Goal: Task Accomplishment & Management: Use online tool/utility

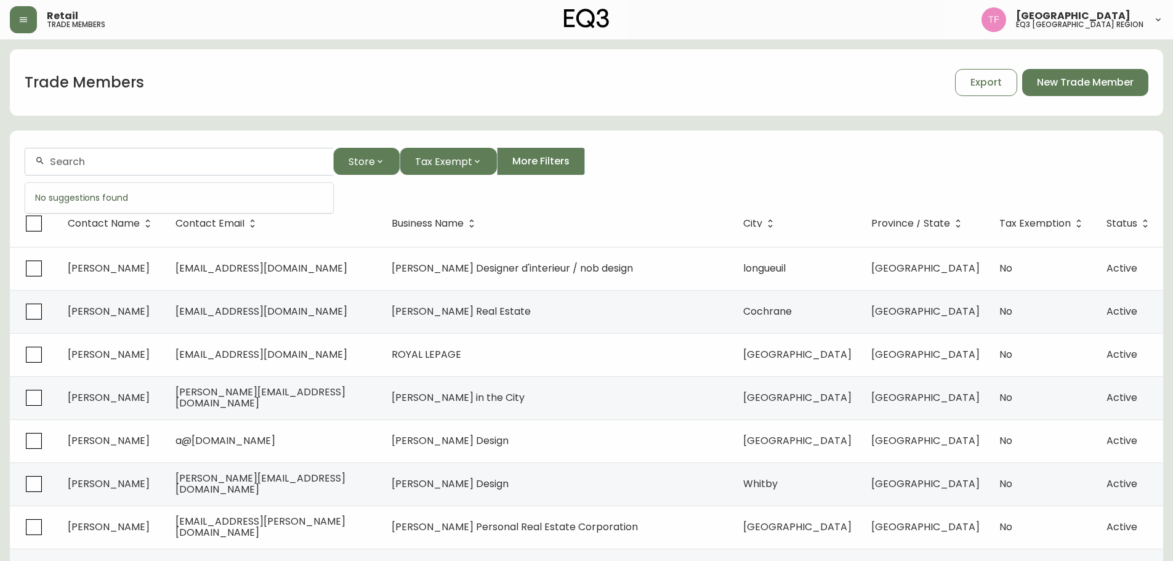
paste input "[PERSON_NAME]"
click at [166, 166] on input "[PERSON_NAME]" at bounding box center [186, 162] width 273 height 12
paste input "[PERSON_NAME]"
click at [164, 156] on input "[PERSON_NAME]" at bounding box center [186, 162] width 273 height 12
paste input "[PERSON_NAME] LE BRUSQ"
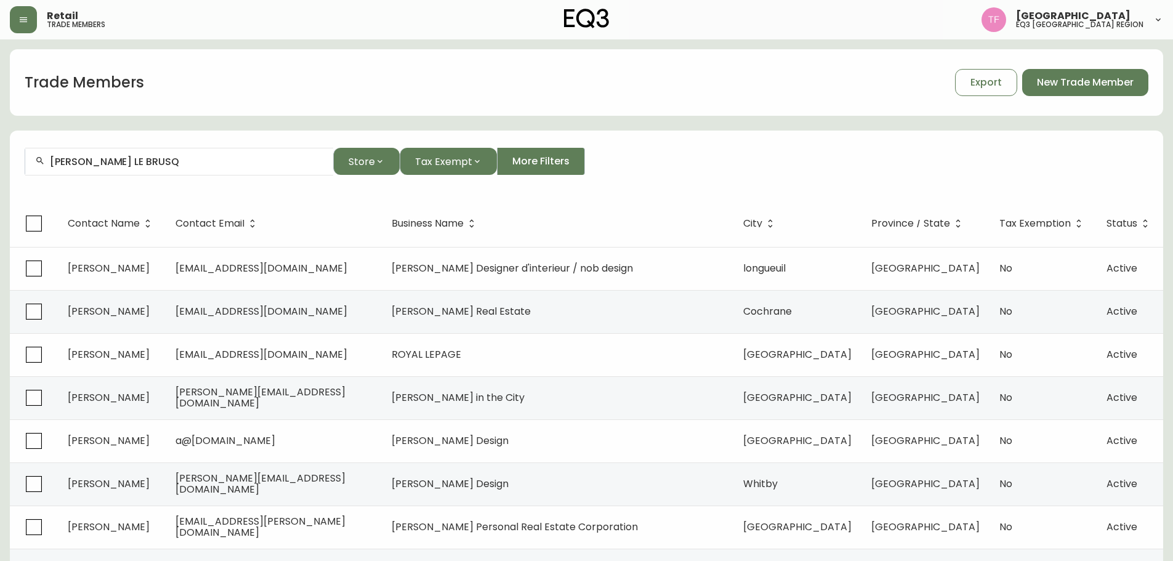
click at [131, 164] on input "[PERSON_NAME] LE BRUSQ" at bounding box center [186, 162] width 273 height 12
paste input "[PERSON_NAME]"
click at [153, 168] on div "[PERSON_NAME]" at bounding box center [179, 162] width 308 height 28
paste input "[PERSON_NAME]"
click at [166, 163] on input "[PERSON_NAME]" at bounding box center [186, 162] width 273 height 12
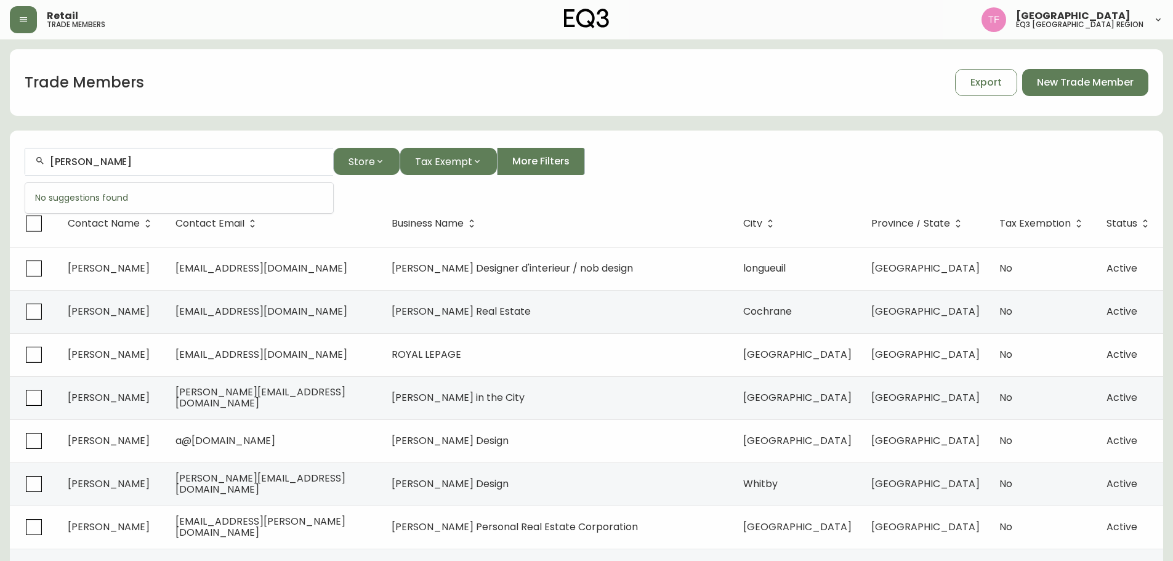
paste input "[PERSON_NAME]"
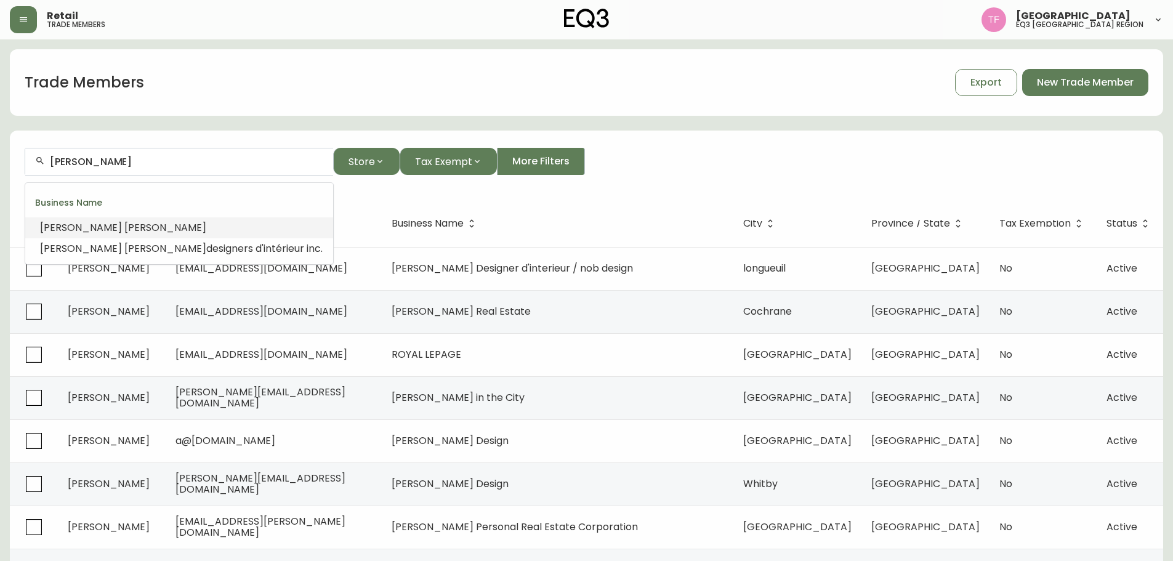
click at [196, 163] on input "[PERSON_NAME]" at bounding box center [186, 162] width 273 height 12
paste input "[PERSON_NAME]"
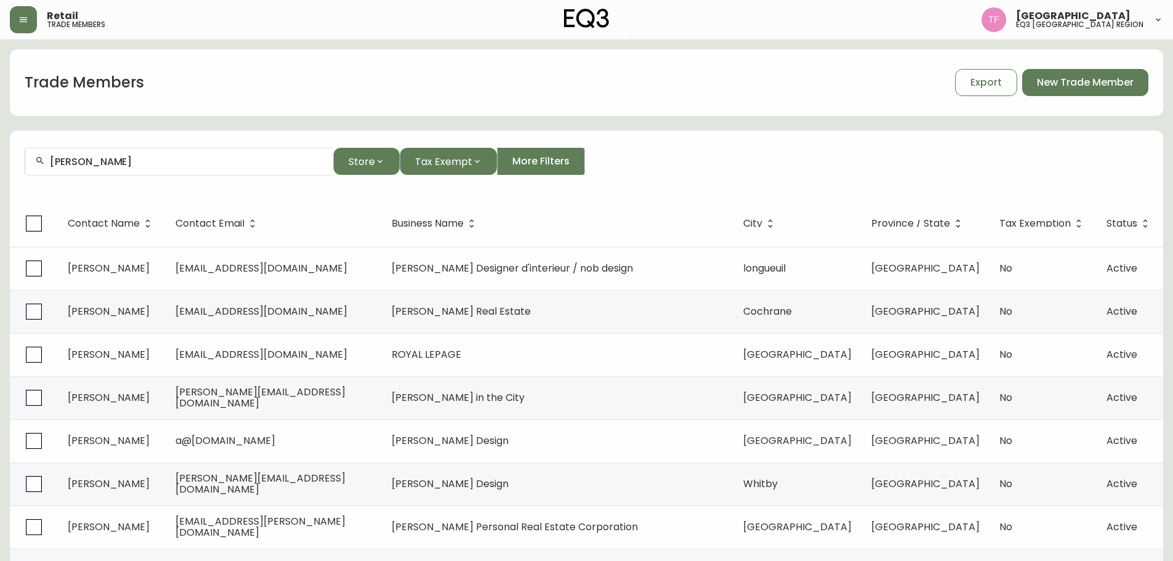
click at [142, 164] on input "[PERSON_NAME]" at bounding box center [186, 162] width 273 height 12
paste input "[PERSON_NAME]"
click at [86, 159] on input "[PERSON_NAME]" at bounding box center [186, 162] width 273 height 12
paste input "[PERSON_NAME]"
click at [150, 171] on div "[PERSON_NAME]" at bounding box center [179, 162] width 308 height 28
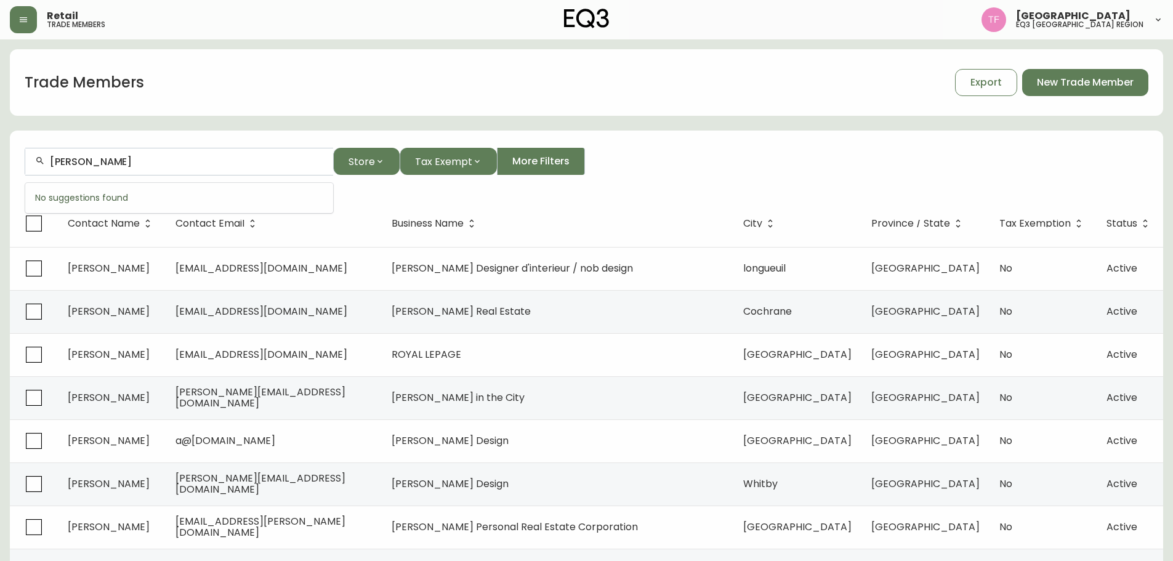
paste input "[PERSON_NAME]"
click at [175, 159] on input "[PERSON_NAME]" at bounding box center [186, 162] width 273 height 12
paste input "CITADELLE DE [GEOGRAPHIC_DATA]"
click at [126, 161] on input "CITADELLE" at bounding box center [186, 162] width 273 height 12
paste input "[PERSON_NAME]"
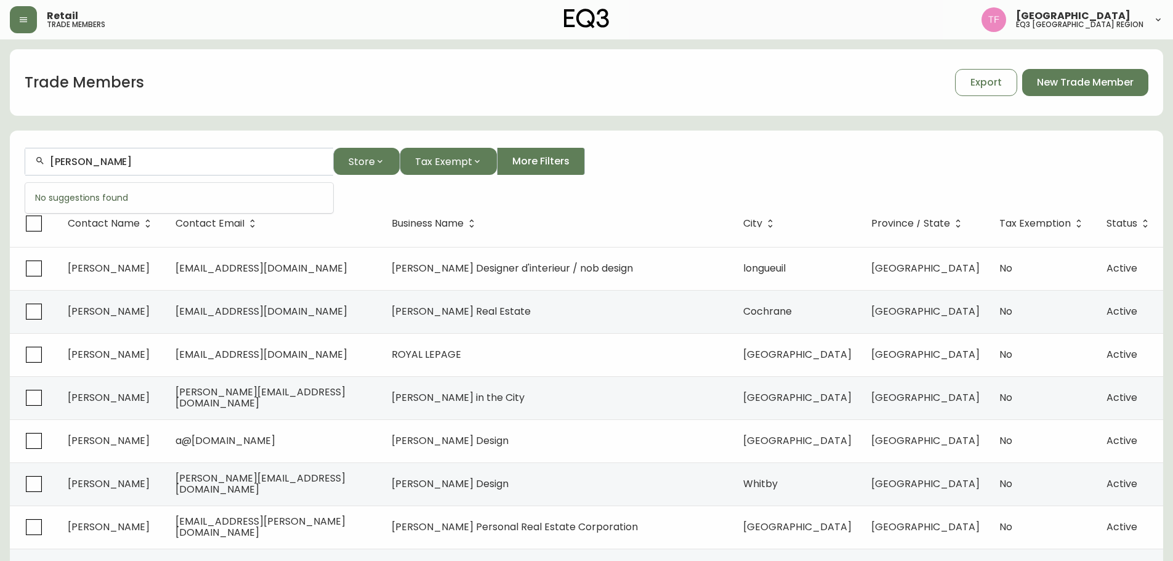
click at [108, 164] on input "[PERSON_NAME]" at bounding box center [186, 162] width 273 height 12
paste input "[PERSON_NAME]"
click at [126, 161] on input "[PERSON_NAME]" at bounding box center [186, 162] width 273 height 12
paste input "[PERSON_NAME]"
click at [153, 161] on input "[PERSON_NAME]" at bounding box center [186, 162] width 273 height 12
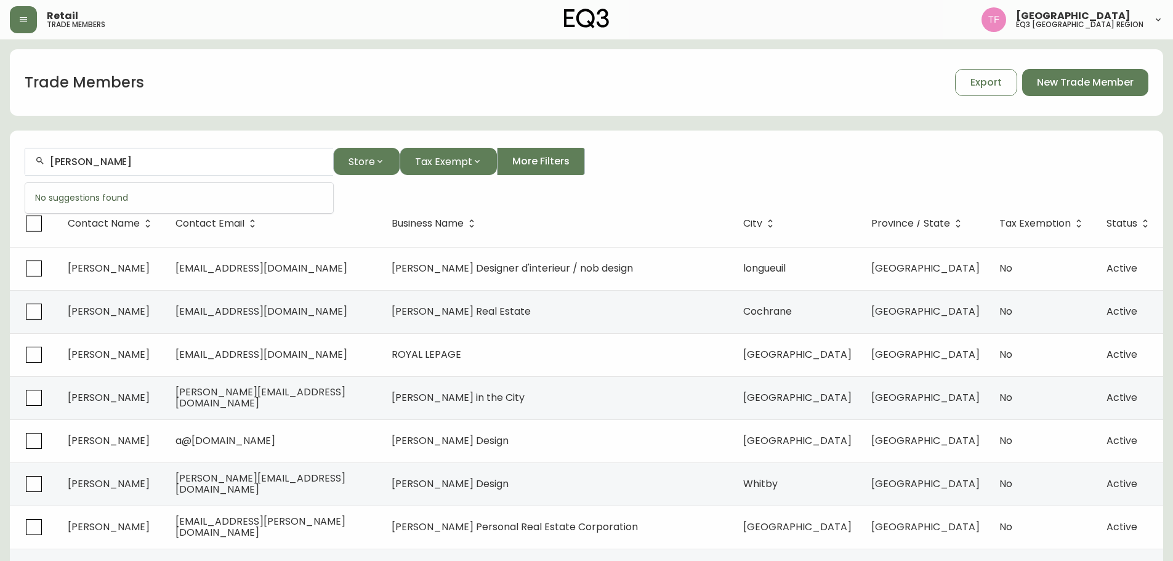
paste input "[PERSON_NAME]"
click at [165, 164] on input "[PERSON_NAME]" at bounding box center [186, 162] width 273 height 12
paste input "[PERSON_NAME]"
click at [109, 171] on div "[PERSON_NAME]" at bounding box center [179, 162] width 308 height 28
paste input "[PERSON_NAME]"
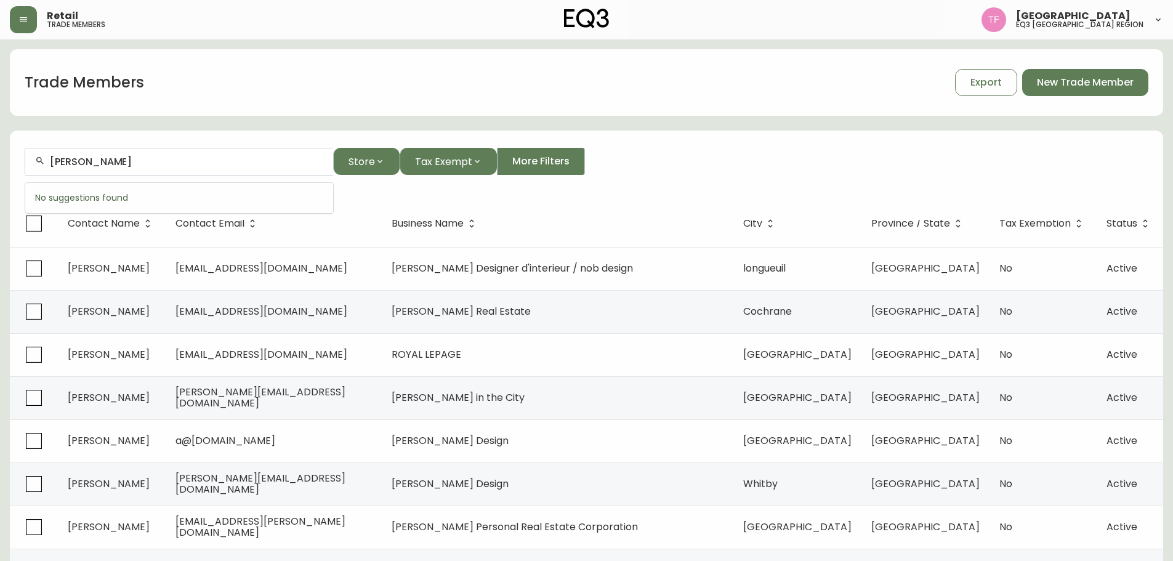
click at [132, 165] on input "[PERSON_NAME]" at bounding box center [186, 162] width 273 height 12
paste input "[PERSON_NAME]"
click at [108, 169] on div "[PERSON_NAME]" at bounding box center [179, 162] width 308 height 28
paste input "[PERSON_NAME]"
click at [209, 227] on li "[PERSON_NAME] Architect Inc" at bounding box center [179, 227] width 308 height 21
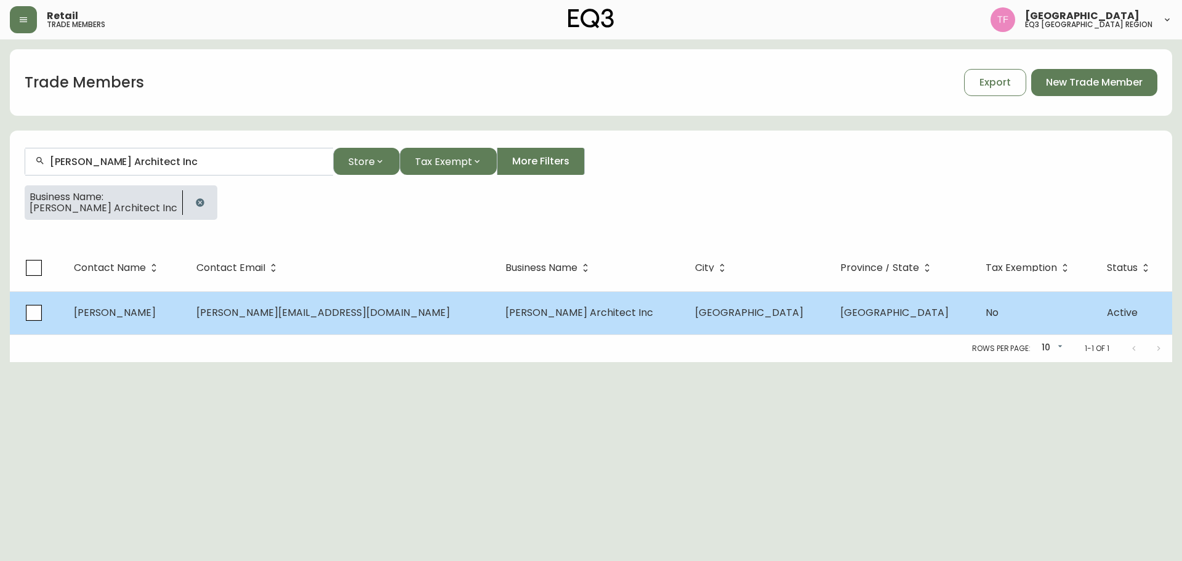
type input "[PERSON_NAME] Architect Inc"
click at [533, 292] on td "[PERSON_NAME] Architect Inc" at bounding box center [591, 312] width 190 height 43
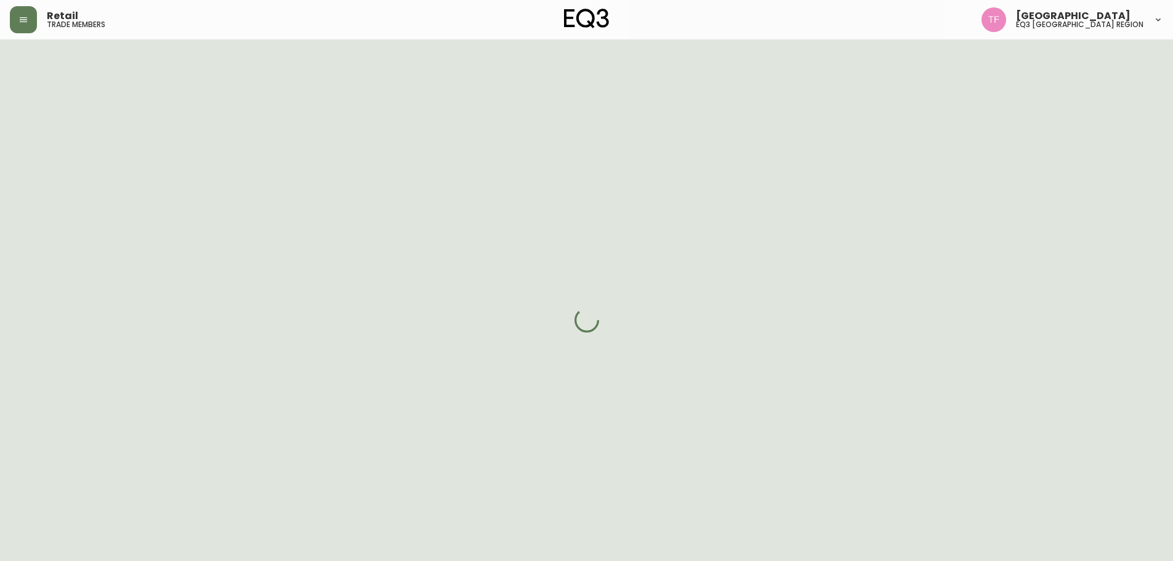
select select "ON"
select select "CA"
select select "CA_EN"
select select "Outreach from a Trade Rep"
select select "Architect"
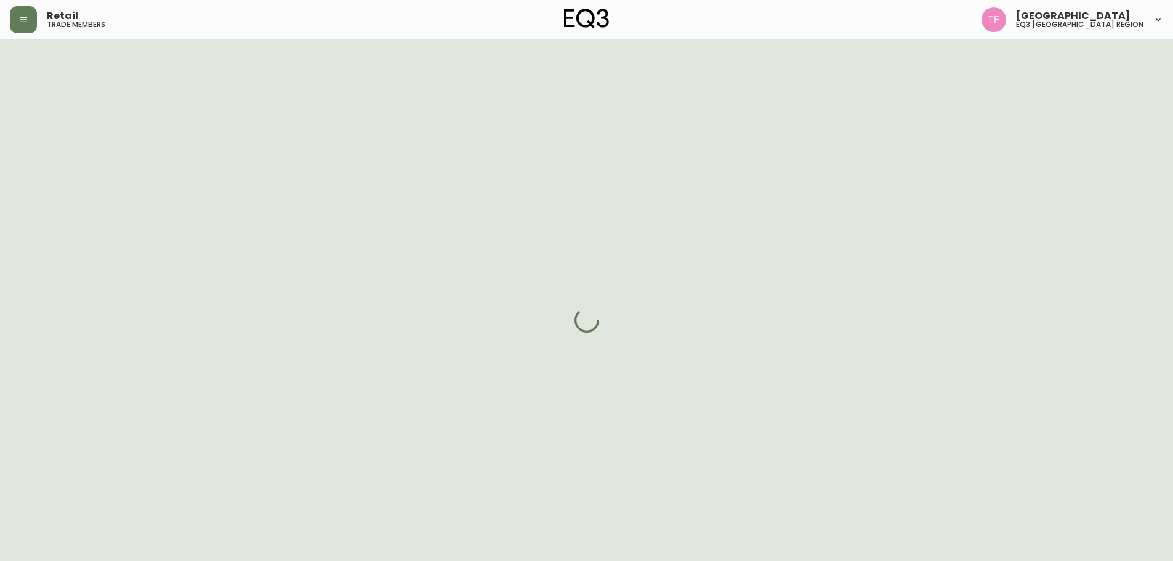
select select "false"
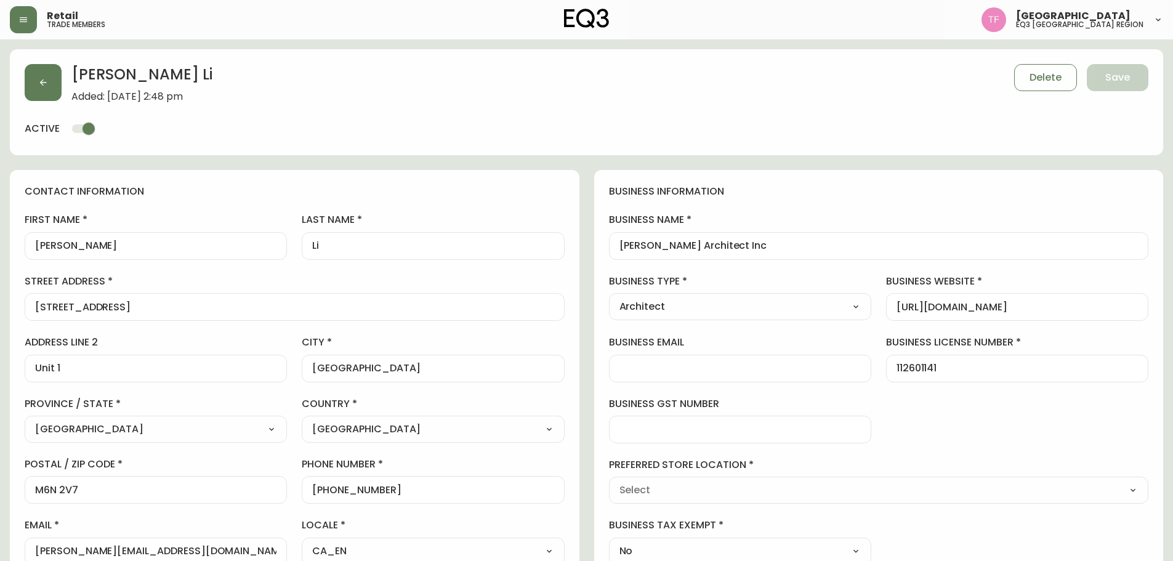
type input "EQ3 Toronto - King"
select select "cjw10z96r007p6gs0hn5531do"
drag, startPoint x: 780, startPoint y: 248, endPoint x: 557, endPoint y: 241, distance: 222.4
click at [557, 241] on div "contact information first name [PERSON_NAME] name [GEOGRAPHIC_DATA] address [ST…" at bounding box center [586, 567] width 1153 height 794
click at [56, 89] on button "button" at bounding box center [43, 82] width 37 height 37
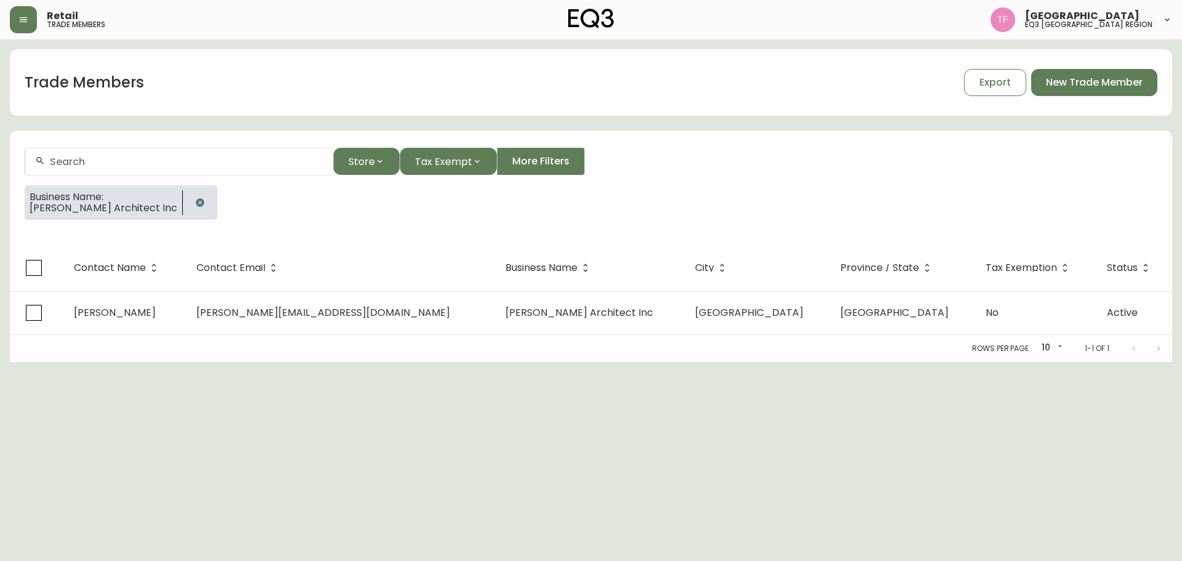
click at [196, 200] on icon "button" at bounding box center [200, 202] width 8 height 8
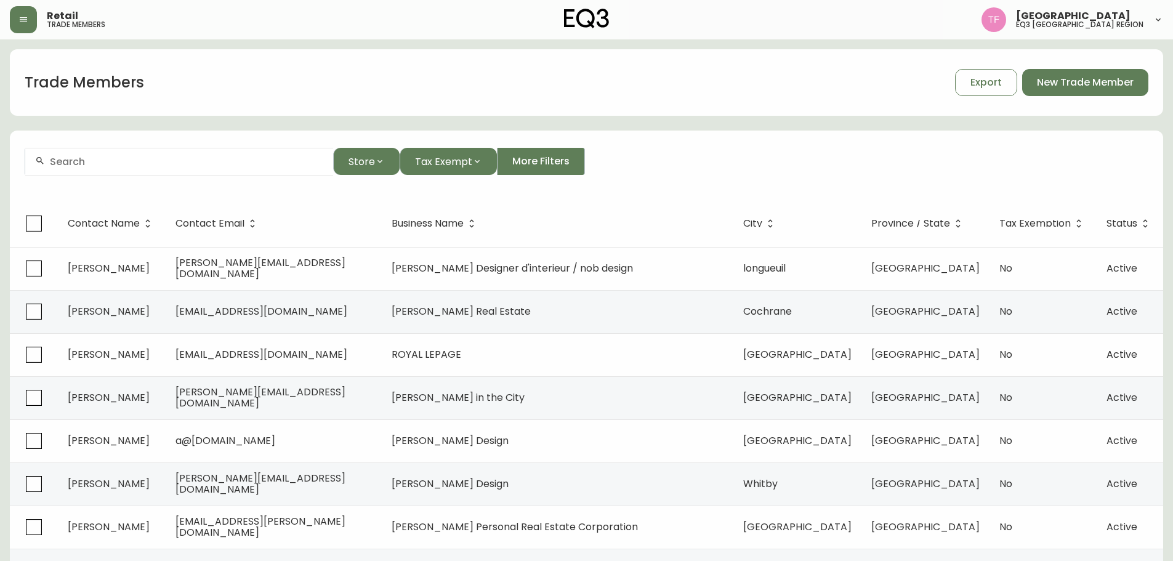
click at [119, 162] on input "text" at bounding box center [186, 162] width 273 height 12
paste input "[PERSON_NAME]"
click at [151, 164] on input "[PERSON_NAME]" at bounding box center [186, 162] width 273 height 12
paste input "[PERSON_NAME]"
click at [163, 155] on div "[PERSON_NAME]" at bounding box center [179, 162] width 308 height 28
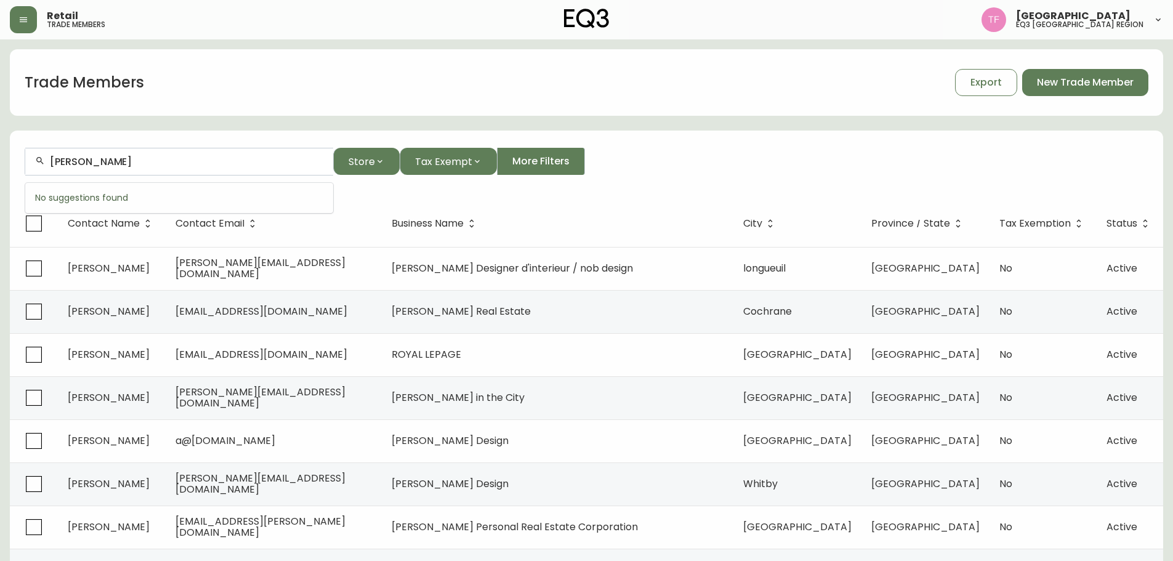
paste input "[PERSON_NAME]"
click at [107, 158] on input "[PERSON_NAME]" at bounding box center [186, 162] width 273 height 12
paste input "[PERSON_NAME]"
click at [81, 162] on input "[PERSON_NAME]" at bounding box center [186, 162] width 273 height 12
paste input "[PERSON_NAME]"
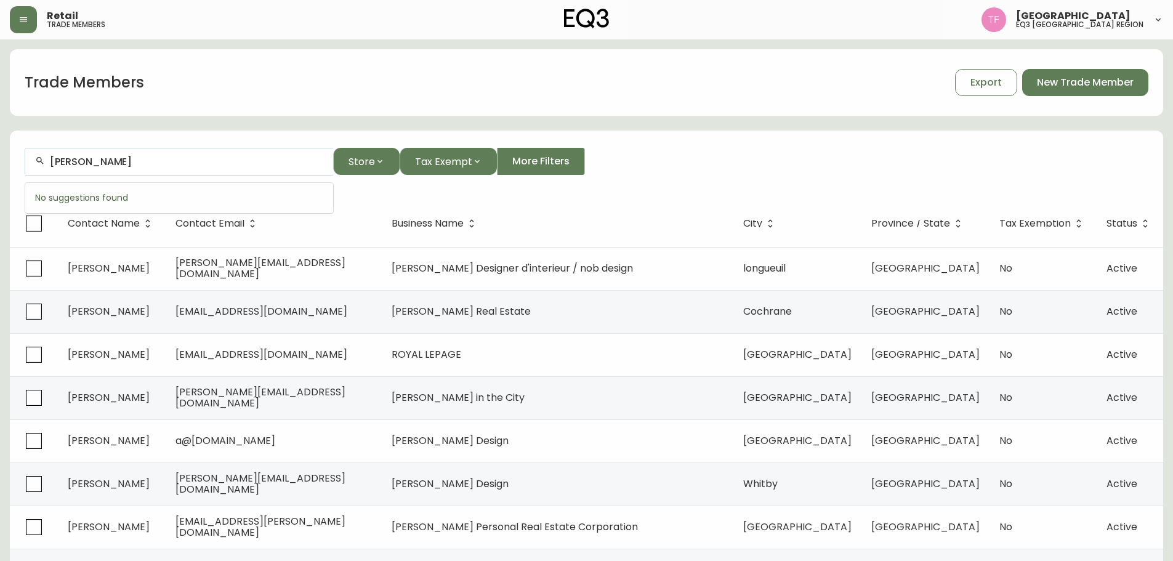
click at [148, 164] on input "[PERSON_NAME]" at bounding box center [186, 162] width 273 height 12
paste input "[PERSON_NAME]"
click at [169, 164] on input "[PERSON_NAME]" at bounding box center [186, 162] width 273 height 12
paste input "[PERSON_NAME]"
click at [126, 164] on input "[PERSON_NAME]" at bounding box center [186, 162] width 273 height 12
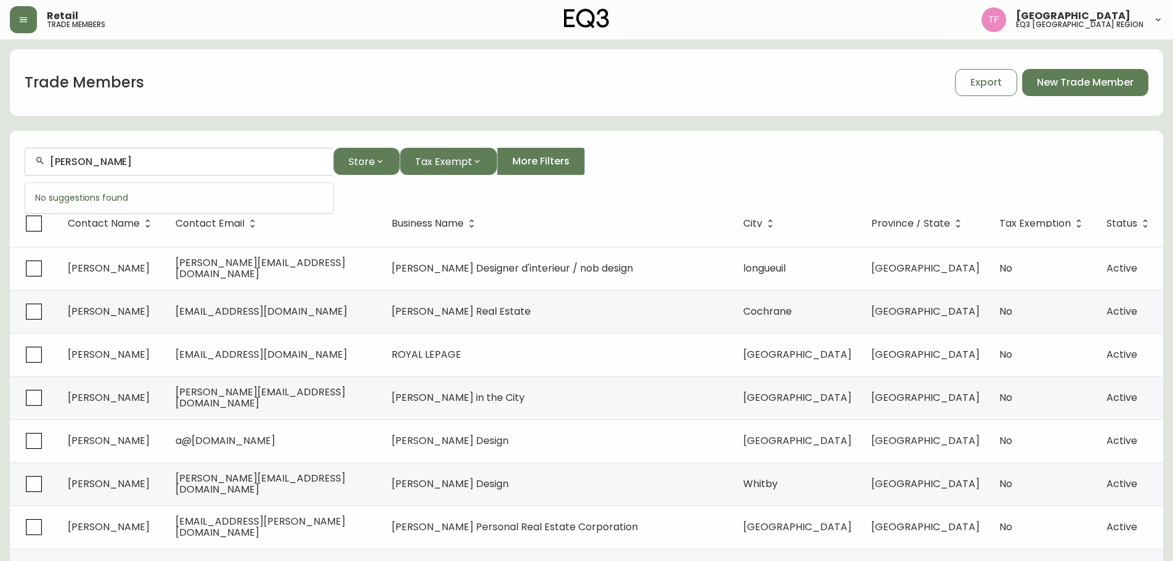
paste input "[PERSON_NAME]"
click at [117, 166] on input "[PERSON_NAME]" at bounding box center [186, 162] width 273 height 12
paste input "9485-2159 quebec inc"
click at [94, 161] on input "9485" at bounding box center [186, 162] width 273 height 12
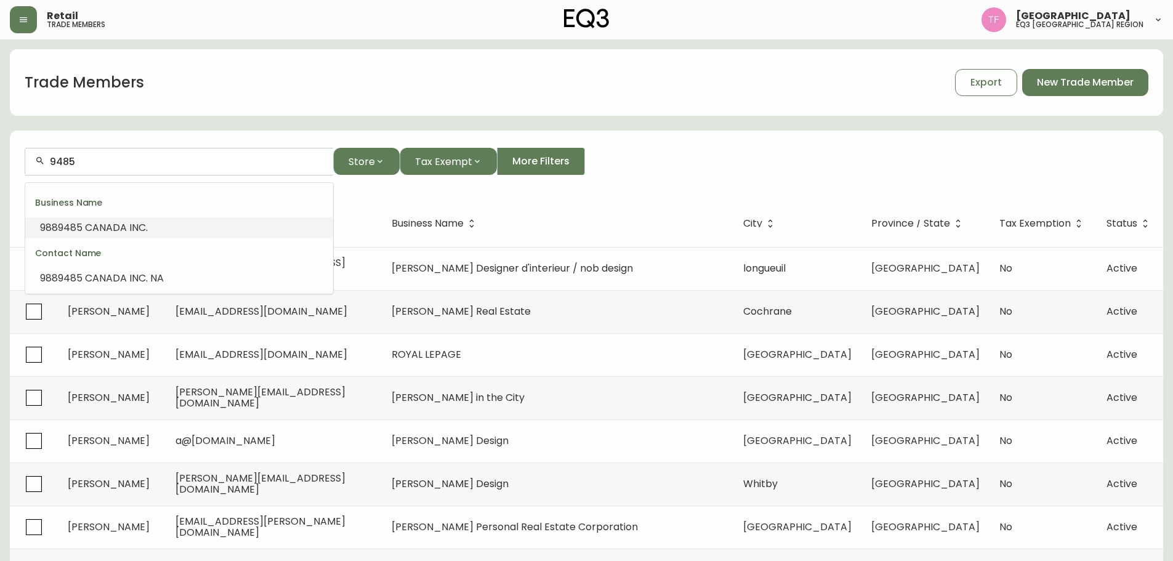
paste input "[PERSON_NAME]"
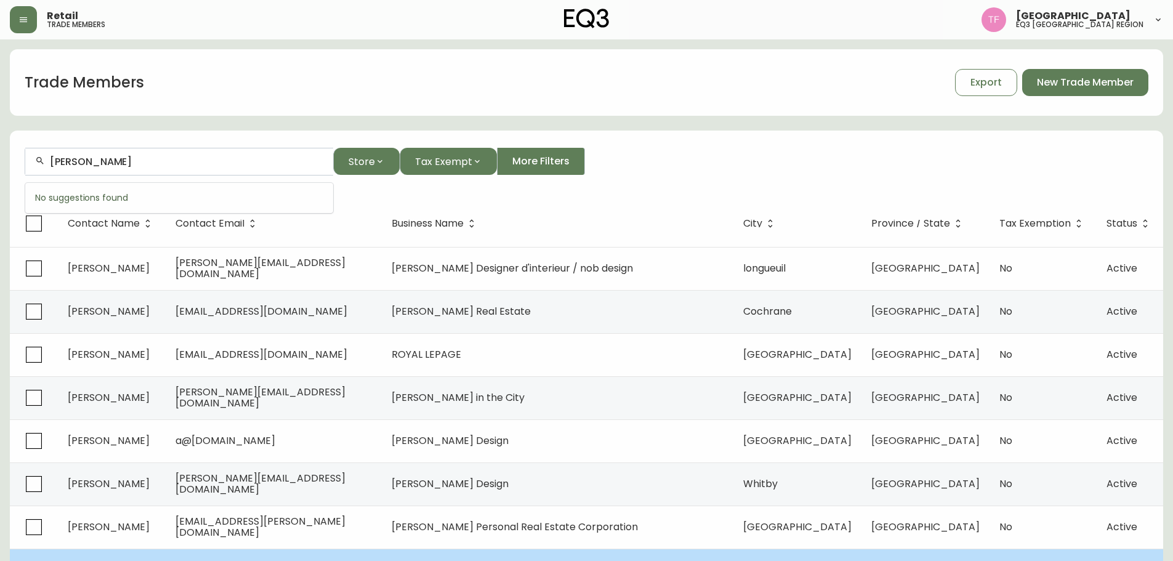
type input "[PERSON_NAME]"
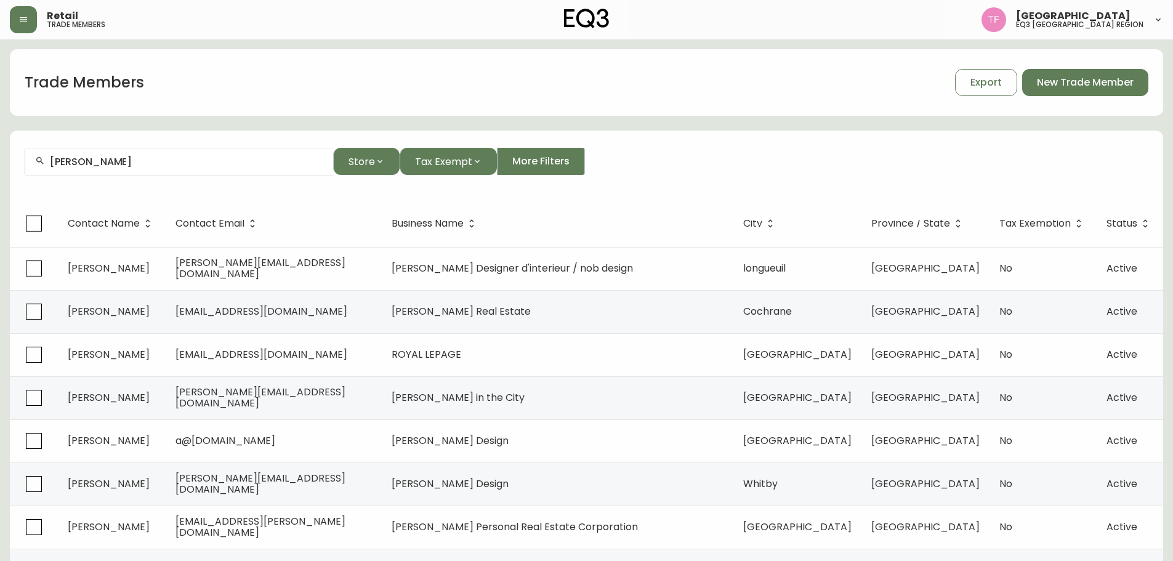
click at [200, 163] on input "[PERSON_NAME]" at bounding box center [186, 162] width 273 height 12
